Goal: Task Accomplishment & Management: Manage account settings

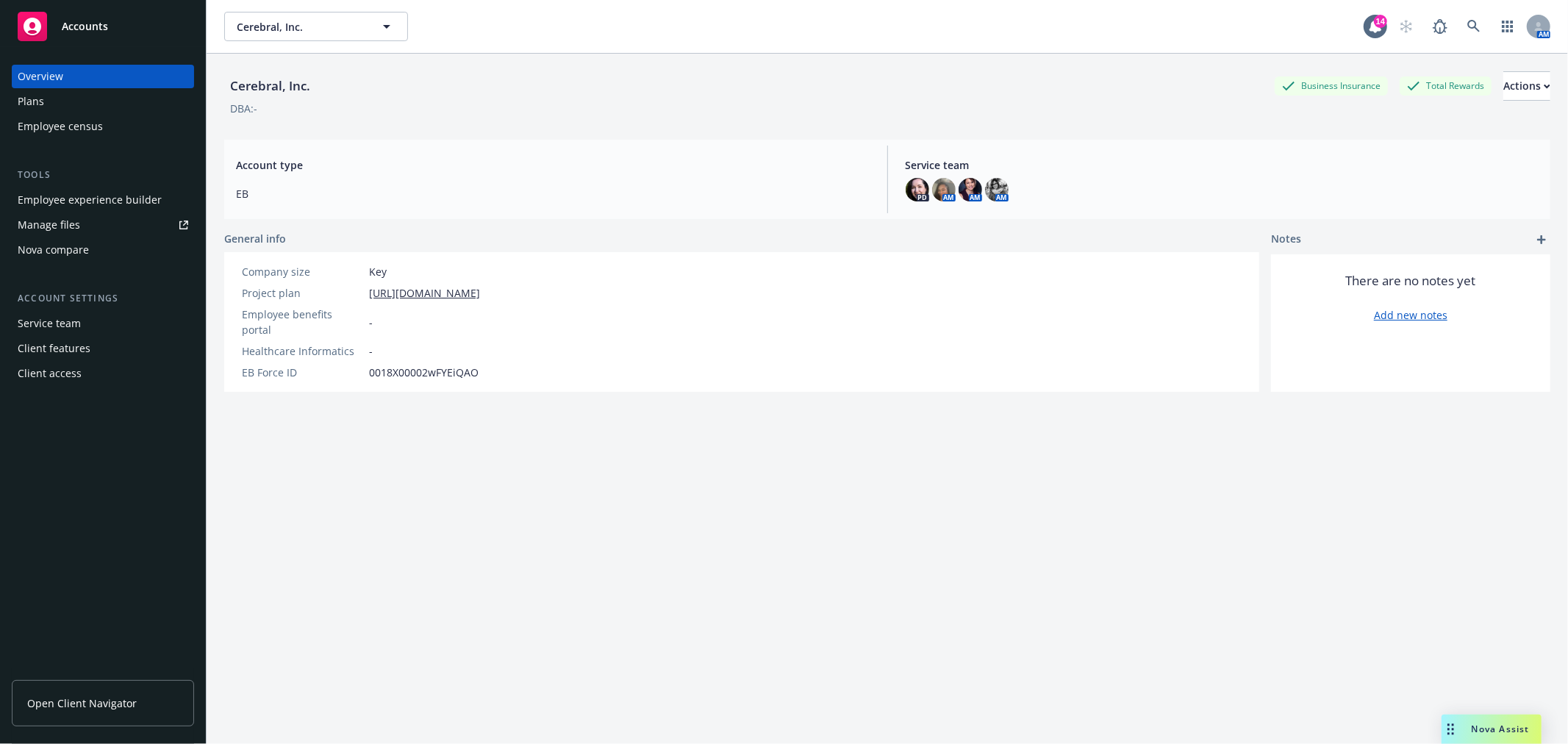
click at [74, 195] on div "Employee experience builder" at bounding box center [89, 200] width 144 height 24
